Goal: Entertainment & Leisure: Consume media (video, audio)

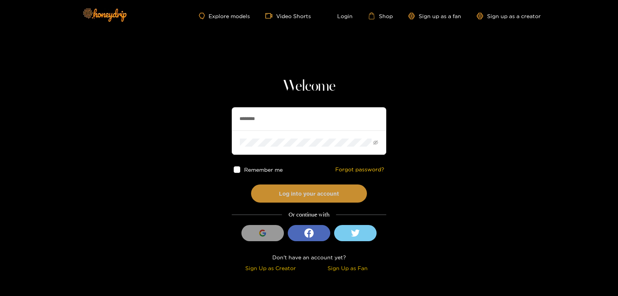
click at [287, 195] on button "Log into your account" at bounding box center [309, 194] width 116 height 18
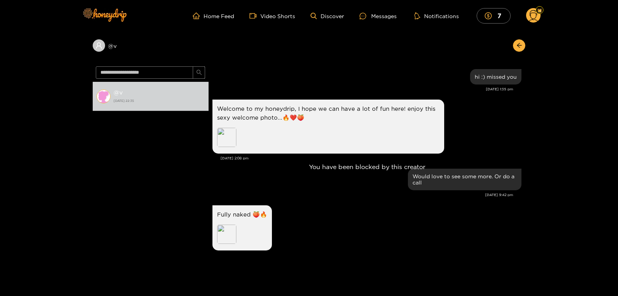
scroll to position [329, 0]
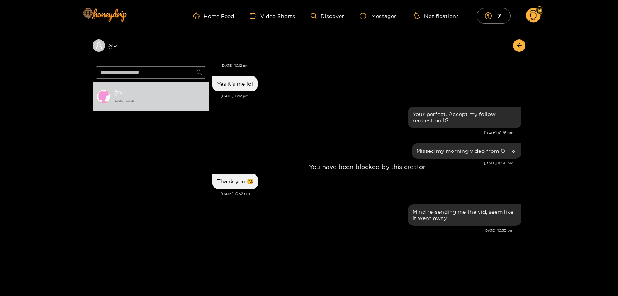
click at [523, 191] on div "You have been blocked by this creator" at bounding box center [366, 166] width 317 height 207
click at [530, 11] on circle at bounding box center [533, 15] width 15 height 15
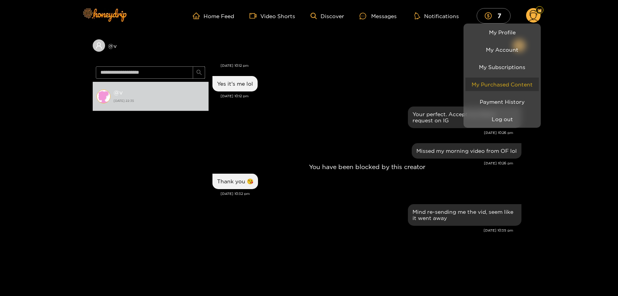
click at [488, 86] on link "My Purchased Content" at bounding box center [501, 85] width 73 height 14
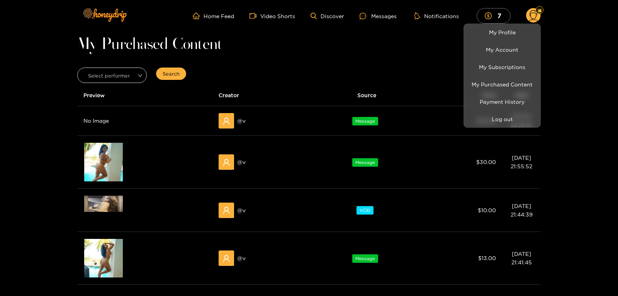
click at [113, 161] on div at bounding box center [309, 148] width 618 height 296
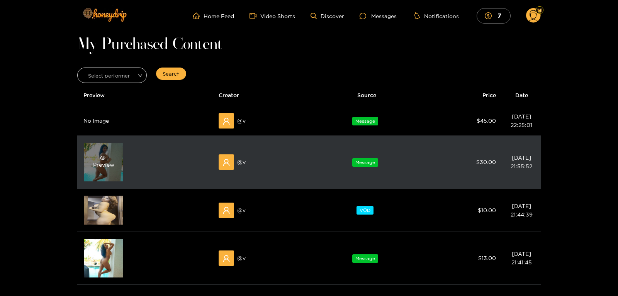
click at [107, 169] on div "Preview" at bounding box center [103, 162] width 21 height 14
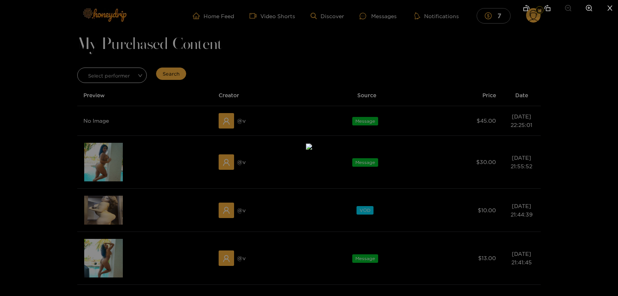
click at [46, 191] on div at bounding box center [309, 148] width 618 height 296
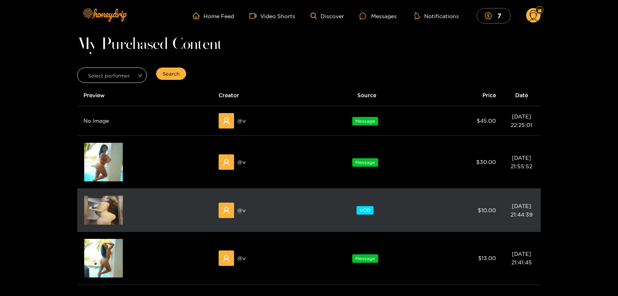
click at [99, 210] on img at bounding box center [103, 210] width 39 height 29
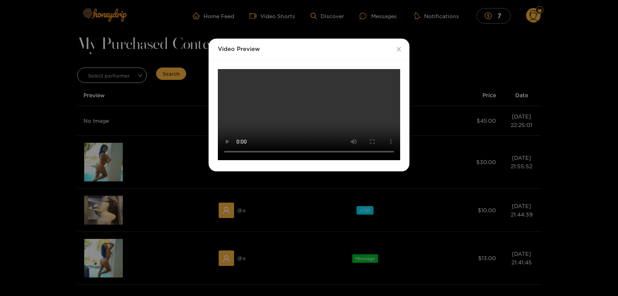
click at [164, 194] on div "Video Preview Your browser does not support the video tag." at bounding box center [309, 148] width 618 height 296
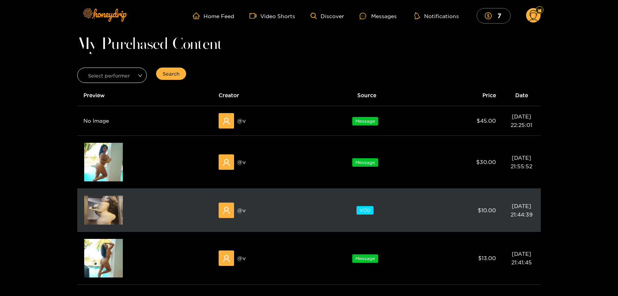
click at [98, 202] on img at bounding box center [103, 210] width 39 height 29
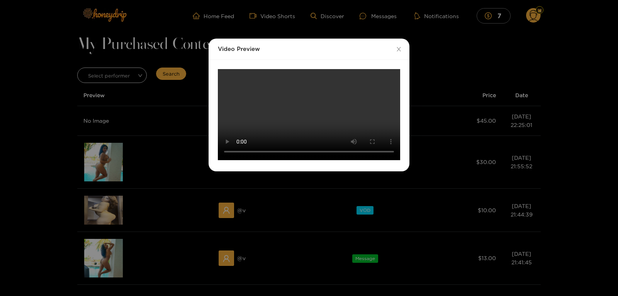
click at [135, 176] on div "Video Preview Your browser does not support the video tag." at bounding box center [309, 148] width 618 height 296
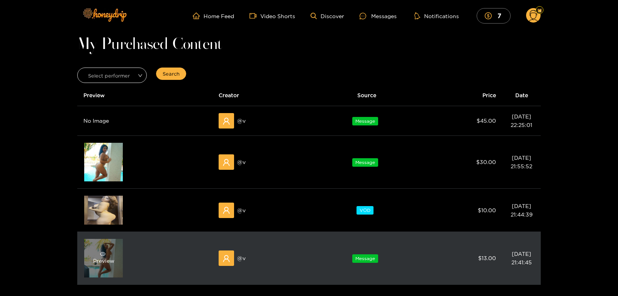
click at [96, 255] on span "eye" at bounding box center [103, 253] width 20 height 5
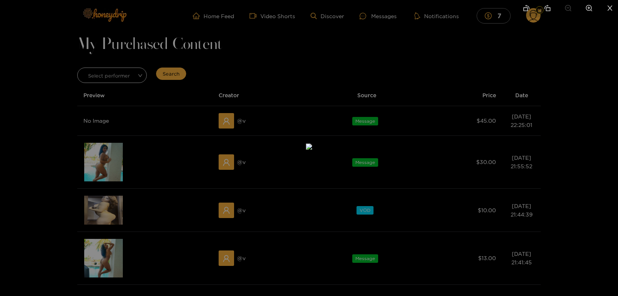
click at [608, 5] on icon "close" at bounding box center [609, 8] width 7 height 7
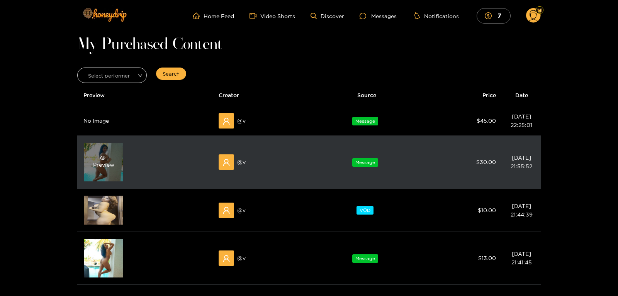
click at [98, 162] on div "Preview" at bounding box center [103, 162] width 21 height 14
